Goal: Task Accomplishment & Management: Manage account settings

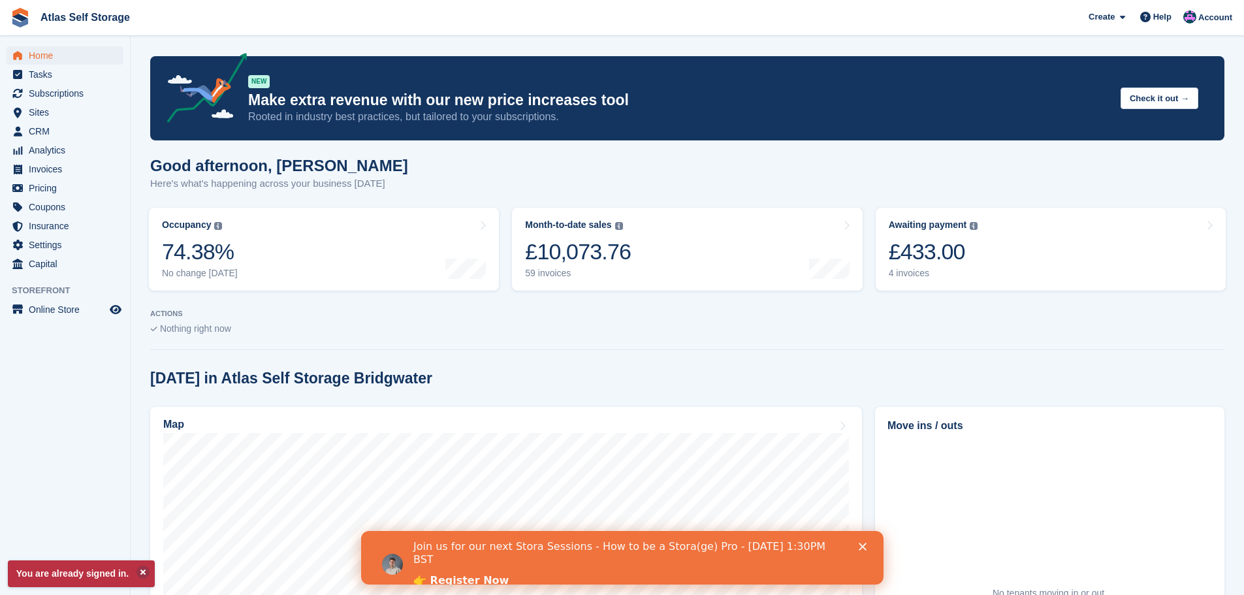
click at [862, 544] on icon "Close" at bounding box center [862, 546] width 8 height 8
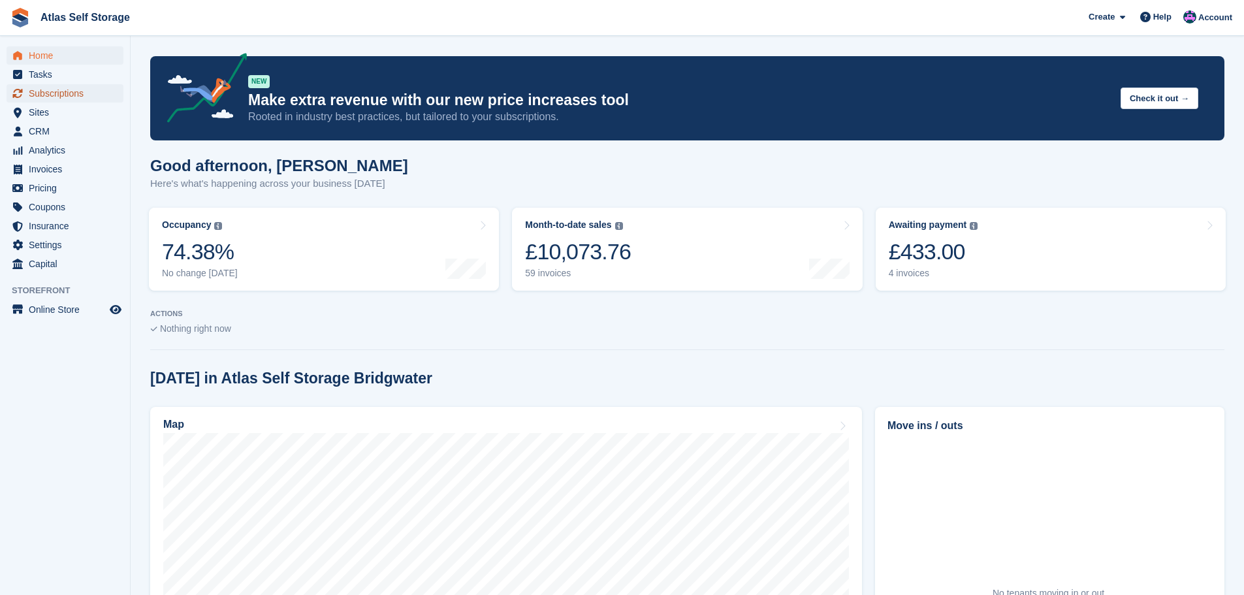
click at [64, 87] on span "Subscriptions" at bounding box center [68, 93] width 78 height 18
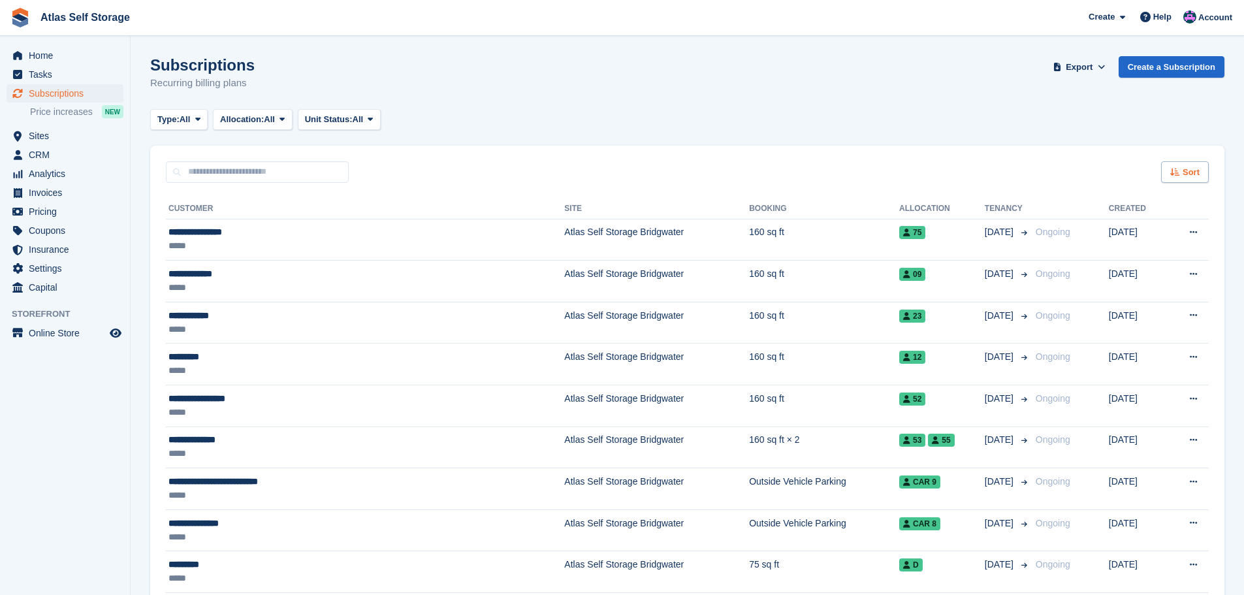
click at [1191, 173] on span "Sort" at bounding box center [1190, 172] width 17 height 13
click at [1133, 223] on span "Customer name" at bounding box center [1136, 221] width 65 height 10
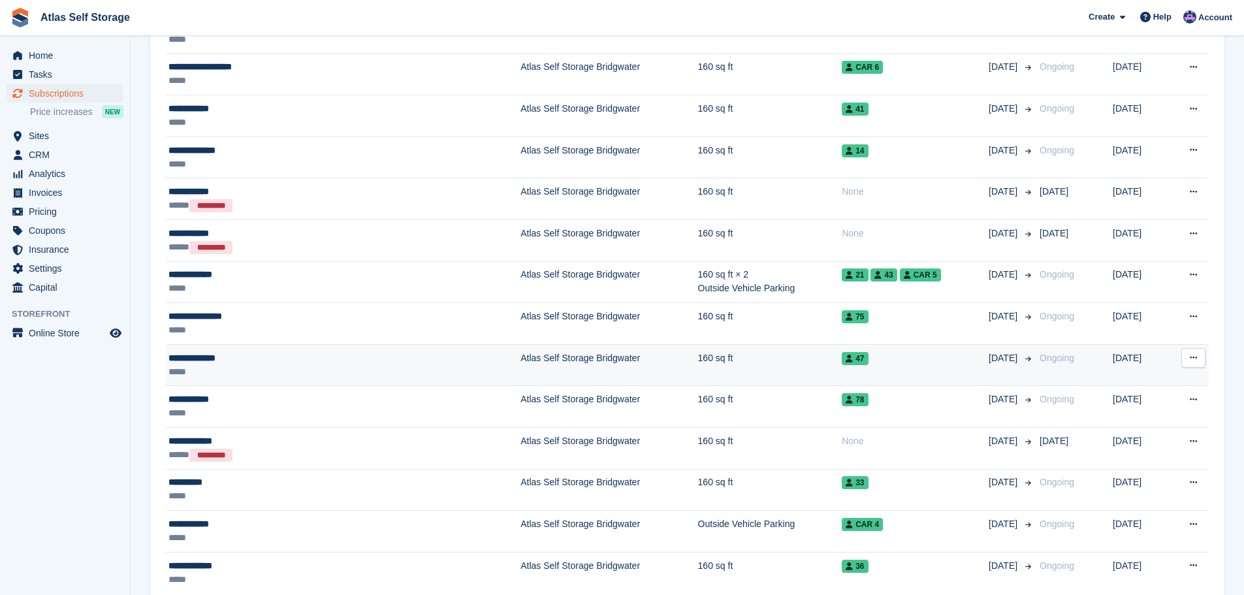
scroll to position [1763, 0]
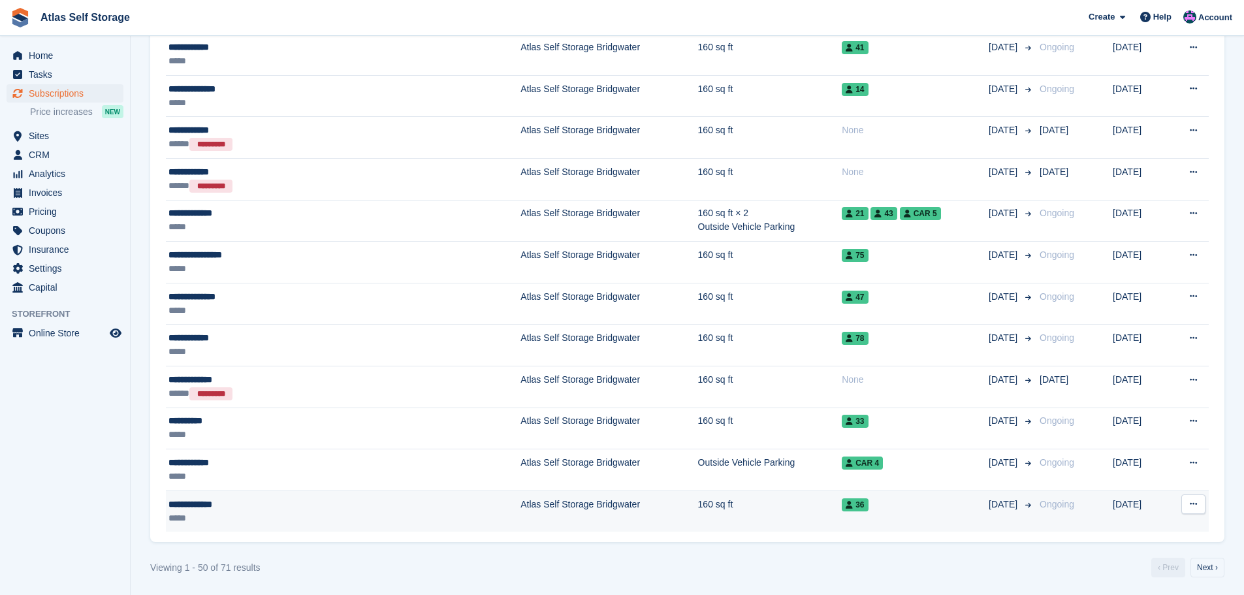
click at [289, 511] on div "*****" at bounding box center [286, 518] width 236 height 14
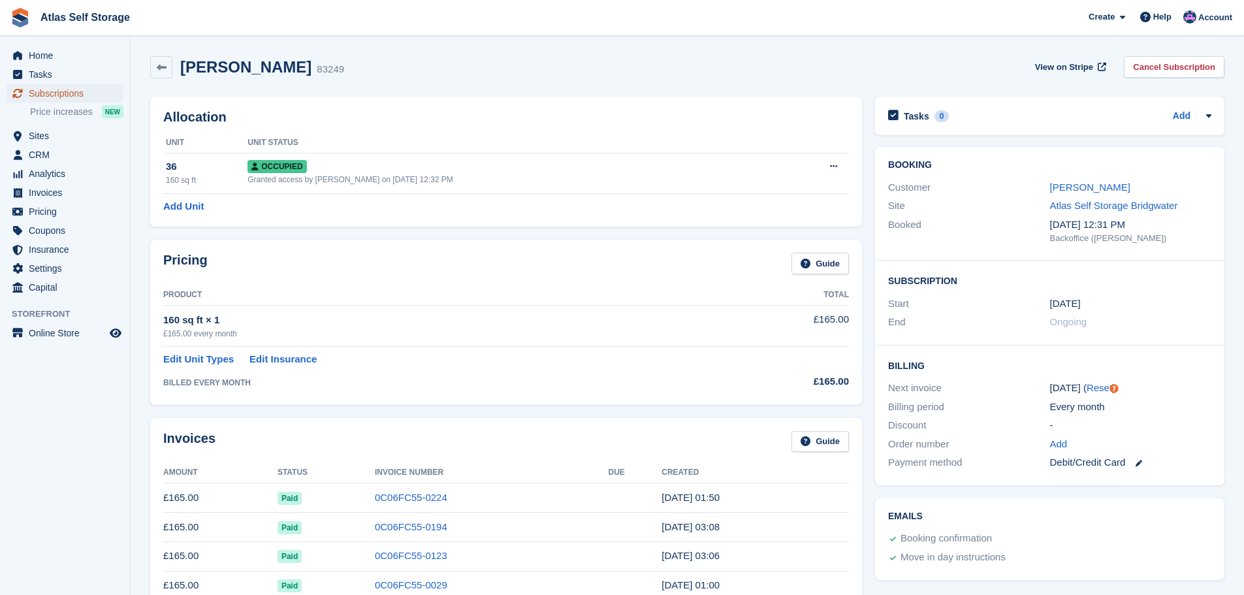
click at [50, 93] on span "Subscriptions" at bounding box center [68, 93] width 78 height 18
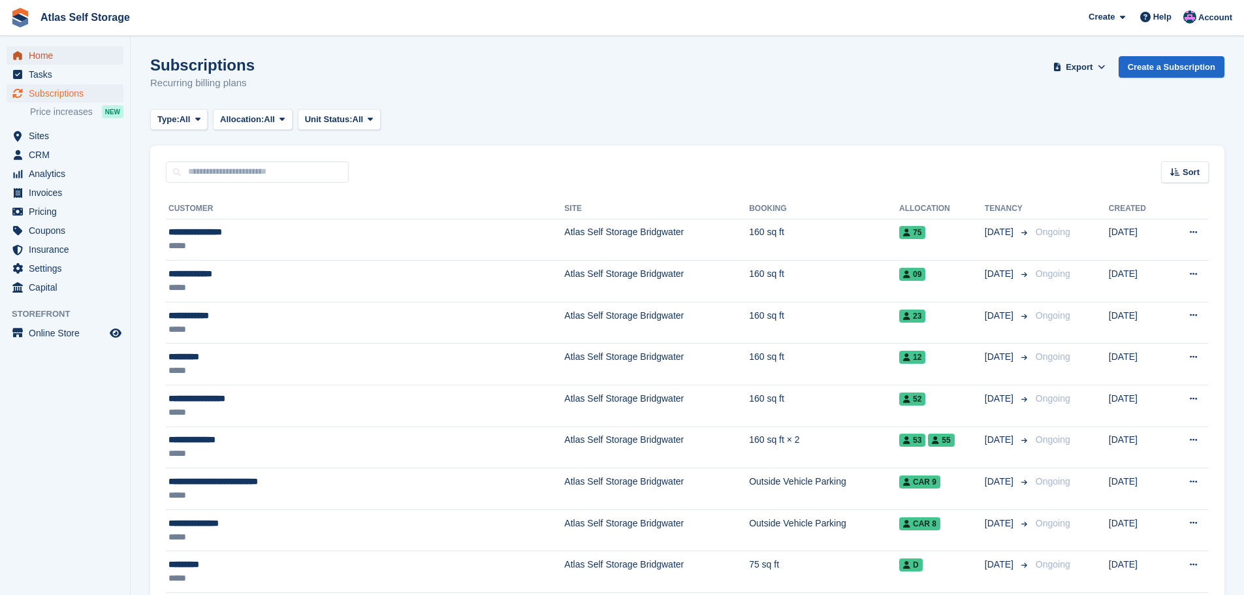
click at [40, 57] on span "Home" at bounding box center [68, 55] width 78 height 18
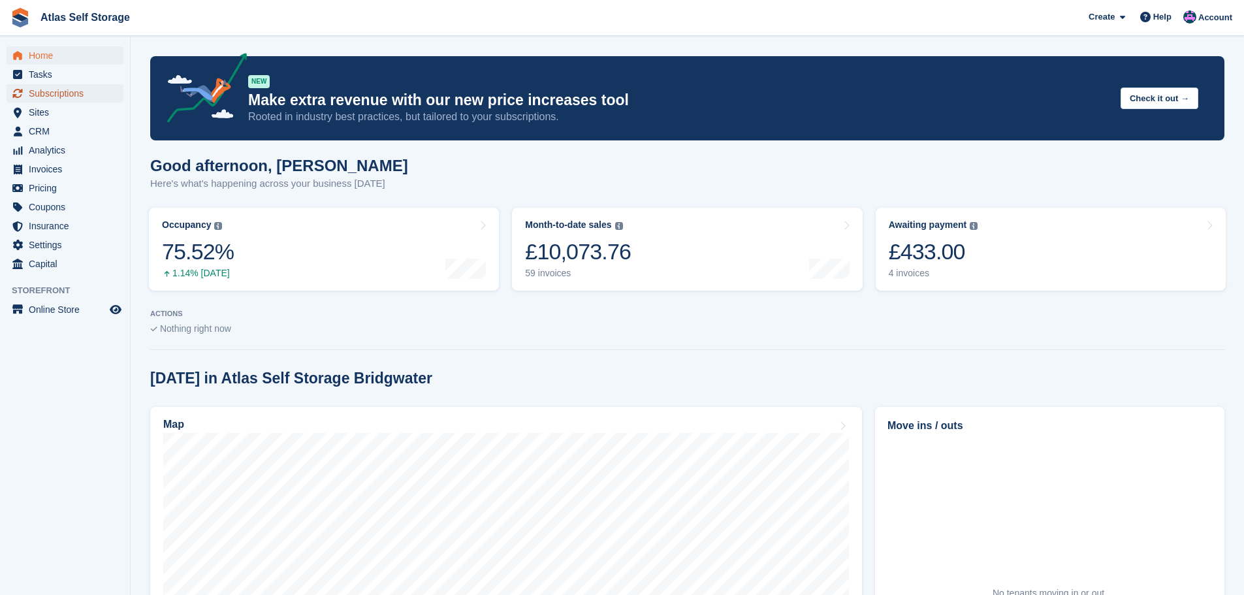
click at [54, 91] on span "Subscriptions" at bounding box center [68, 93] width 78 height 18
